Goal: Find contact information: Find contact information

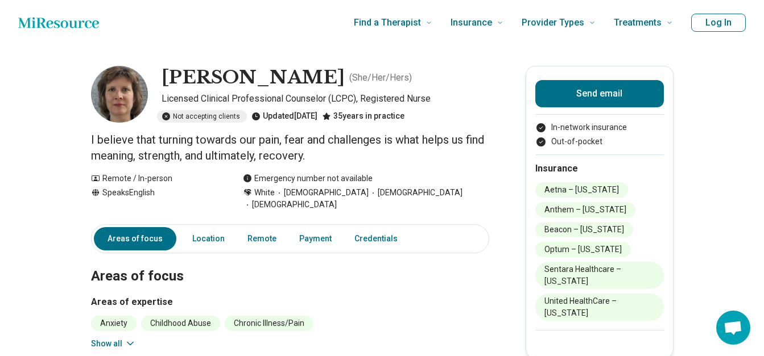
drag, startPoint x: 317, startPoint y: 77, endPoint x: 167, endPoint y: 76, distance: 150.1
click at [167, 76] on h1 "[PERSON_NAME]" at bounding box center [252, 78] width 183 height 24
copy h1 "[PERSON_NAME]"
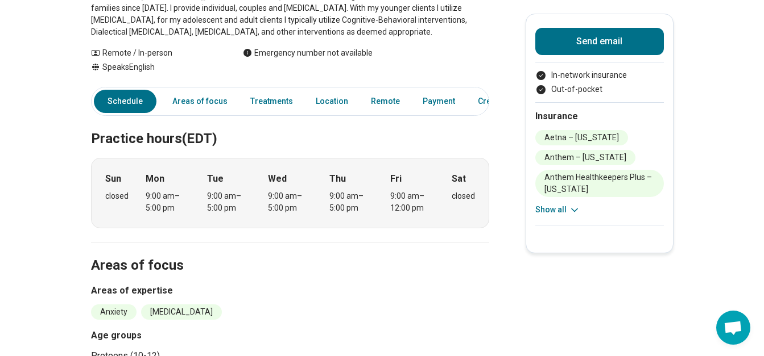
scroll to position [189, 0]
click at [197, 98] on link "Areas of focus" at bounding box center [199, 100] width 69 height 23
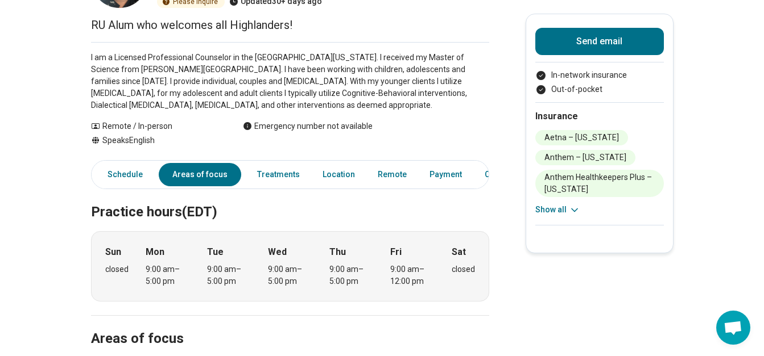
scroll to position [0, 0]
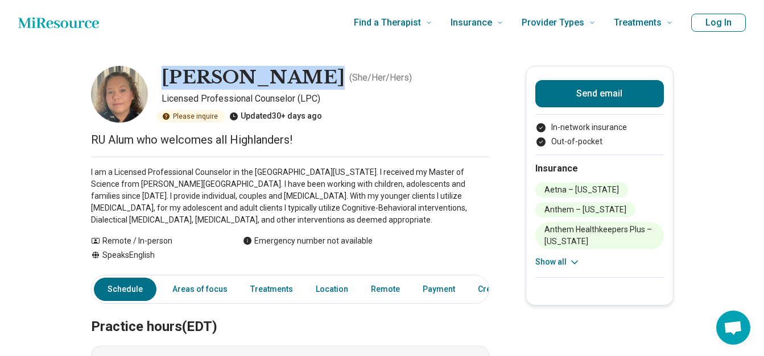
drag, startPoint x: 311, startPoint y: 75, endPoint x: 169, endPoint y: 82, distance: 141.7
click at [169, 82] on h1 "Casey Henshaw" at bounding box center [252, 78] width 183 height 24
copy h1 "Casey Henshaw"
